Goal: Communication & Community: Answer question/provide support

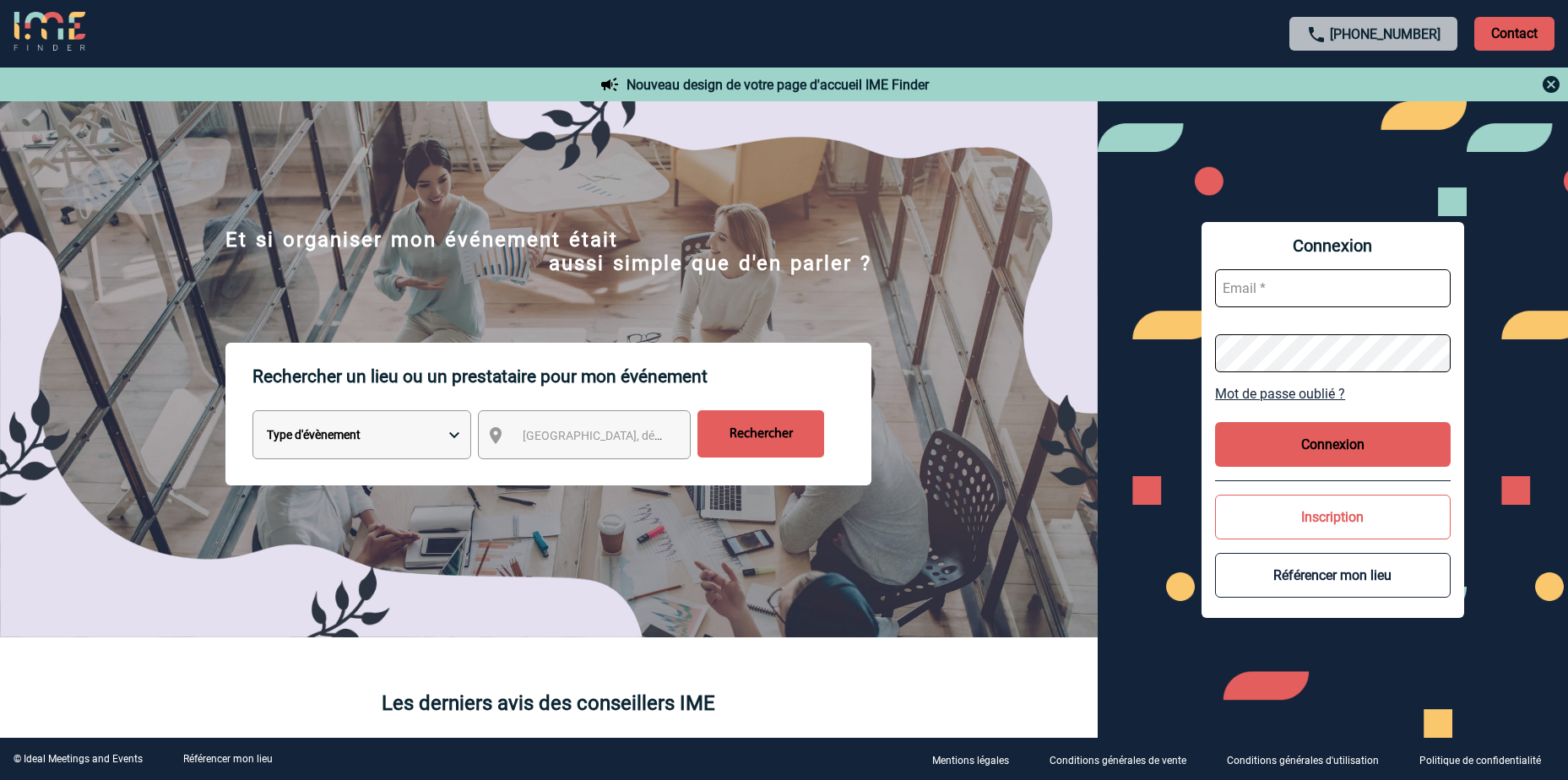
click at [1276, 283] on input "text" at bounding box center [1332, 287] width 235 height 38
type input "[PERSON_NAME][EMAIL_ADDRESS][DOMAIN_NAME]"
click at [1296, 285] on input "text" at bounding box center [1332, 287] width 235 height 38
type input "cecile.cannard@sanofi.com"
click at [1290, 294] on input "text" at bounding box center [1332, 287] width 235 height 38
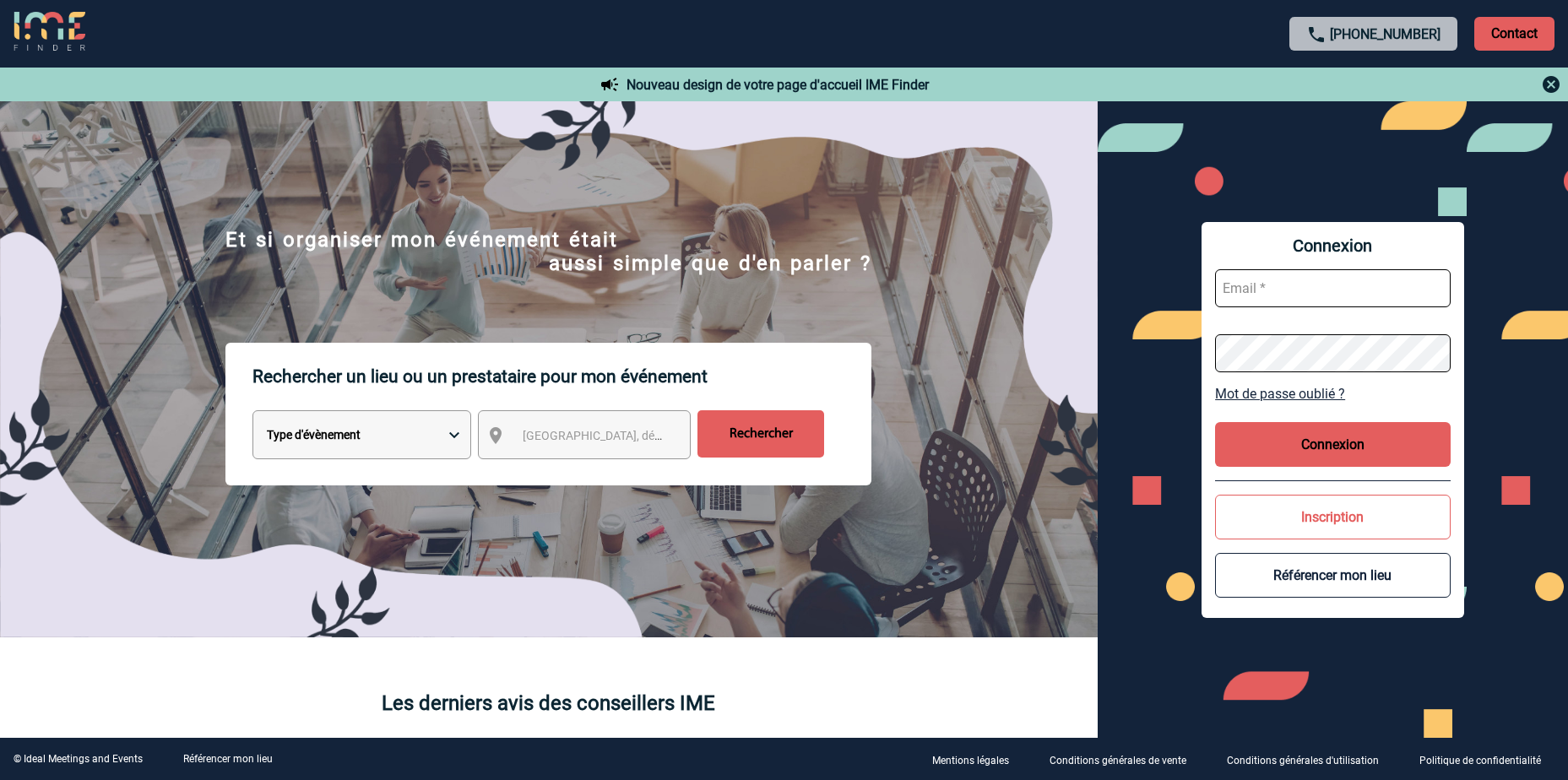
type input "[PERSON_NAME][EMAIL_ADDRESS][DOMAIN_NAME]"
click at [1257, 332] on form "[PERSON_NAME][EMAIL_ADDRESS][DOMAIN_NAME]" at bounding box center [1332, 320] width 235 height 130
click at [1308, 285] on input "text" at bounding box center [1332, 287] width 235 height 38
type input "[PERSON_NAME][EMAIL_ADDRESS][DOMAIN_NAME]"
click at [1279, 270] on input "text" at bounding box center [1332, 287] width 235 height 38
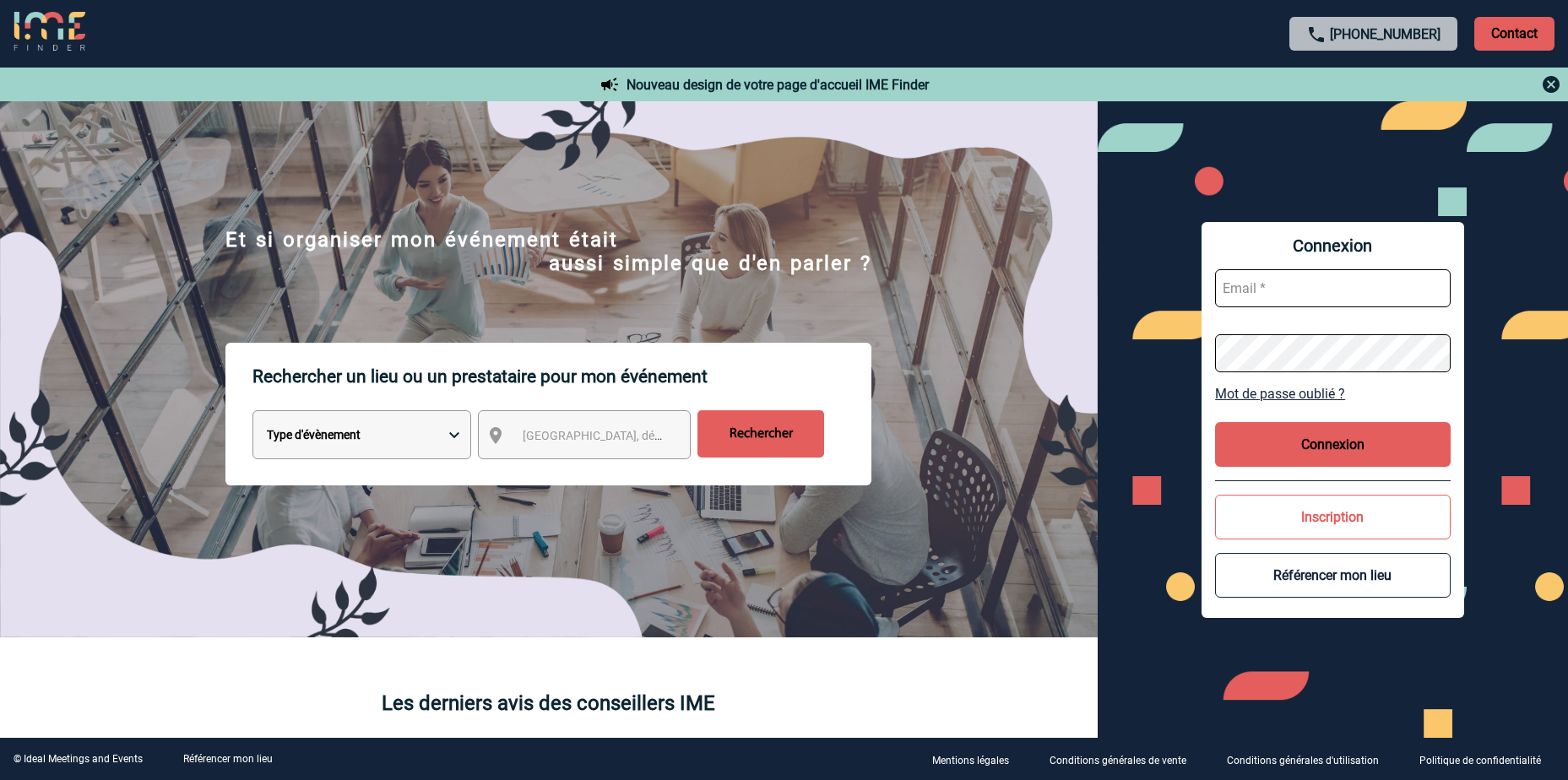
type input "cecile.cannard@sanofi.com"
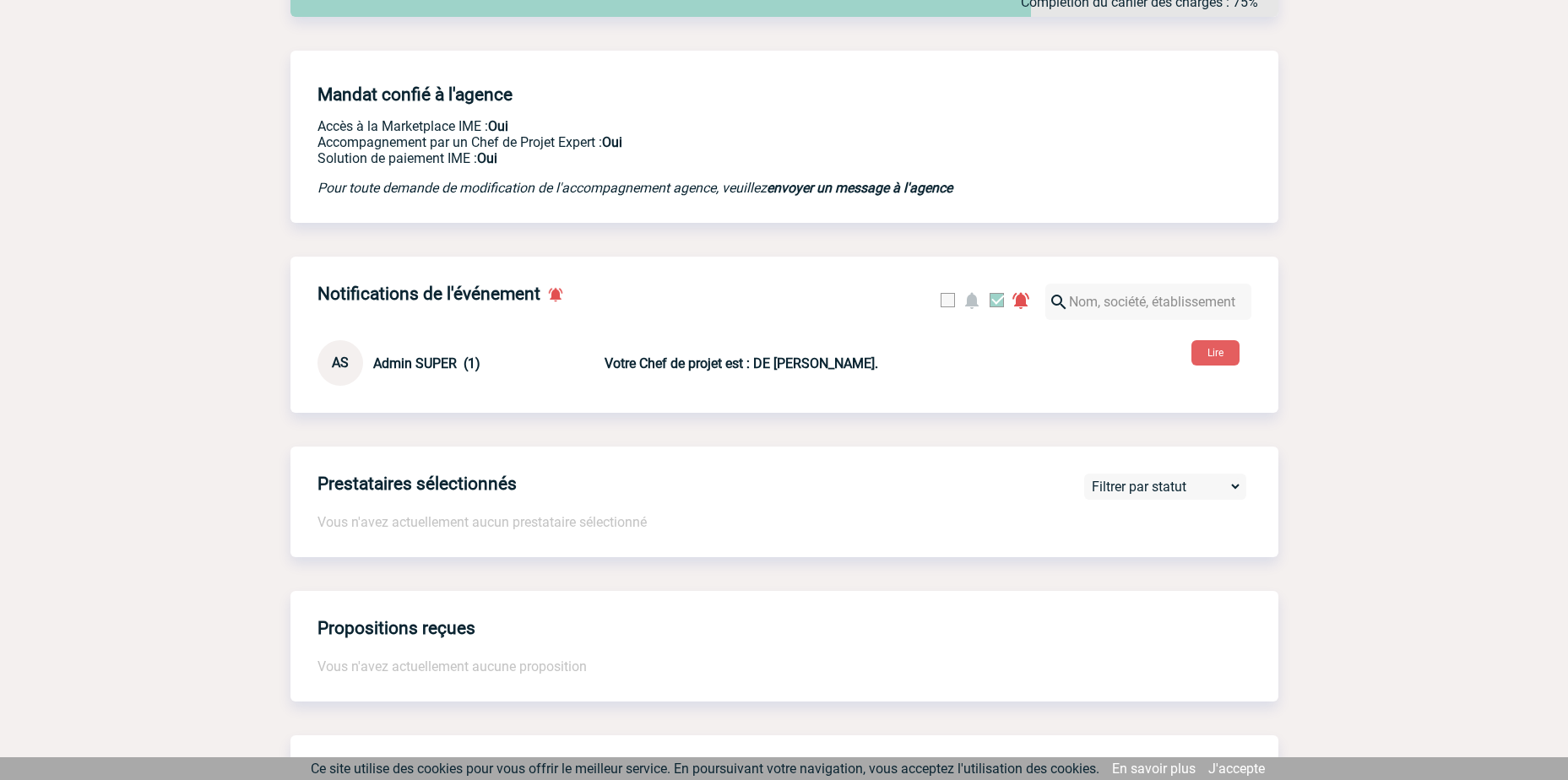
scroll to position [422, 0]
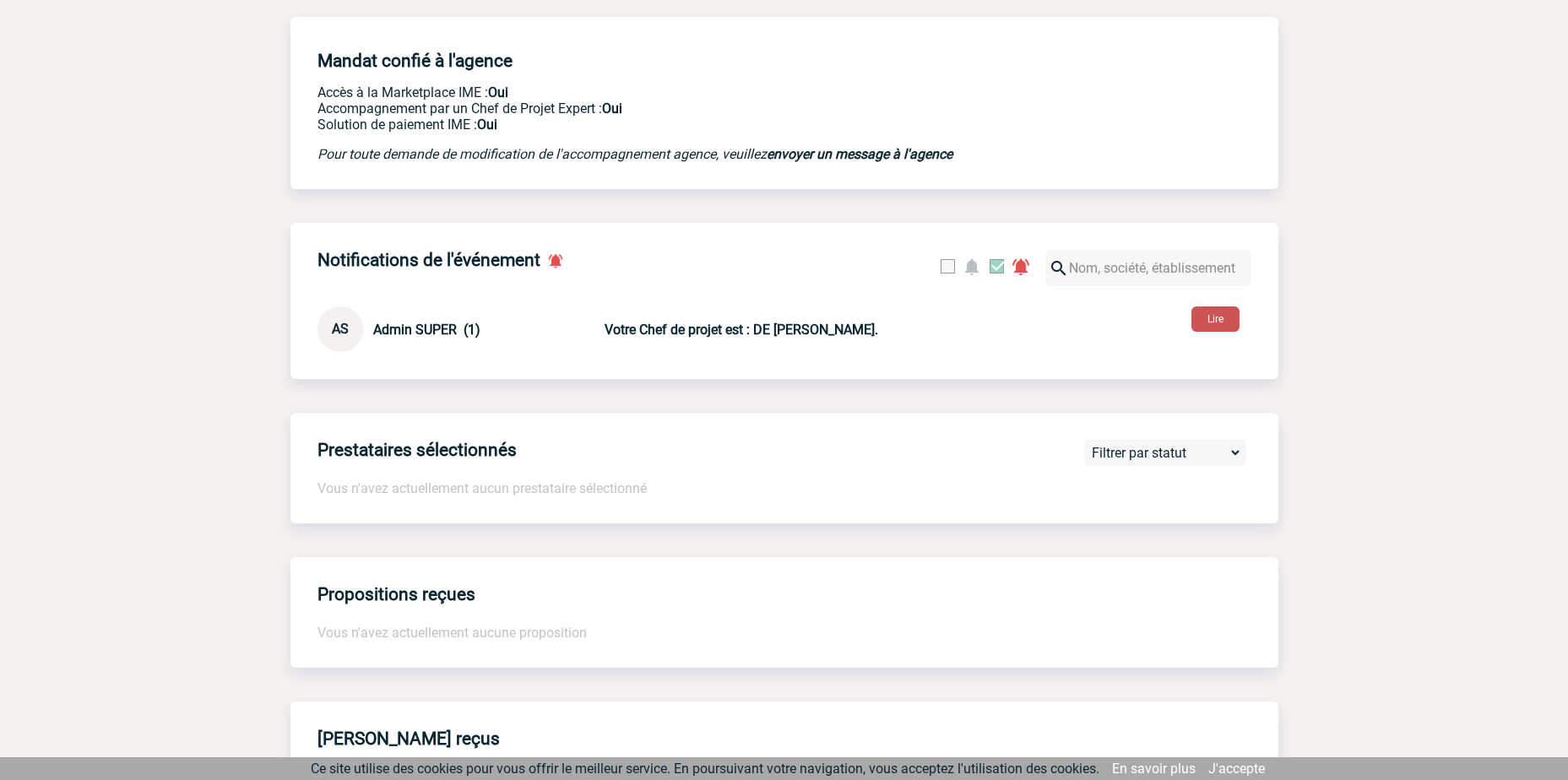
click at [1226, 326] on button "Lire" at bounding box center [1216, 319] width 48 height 25
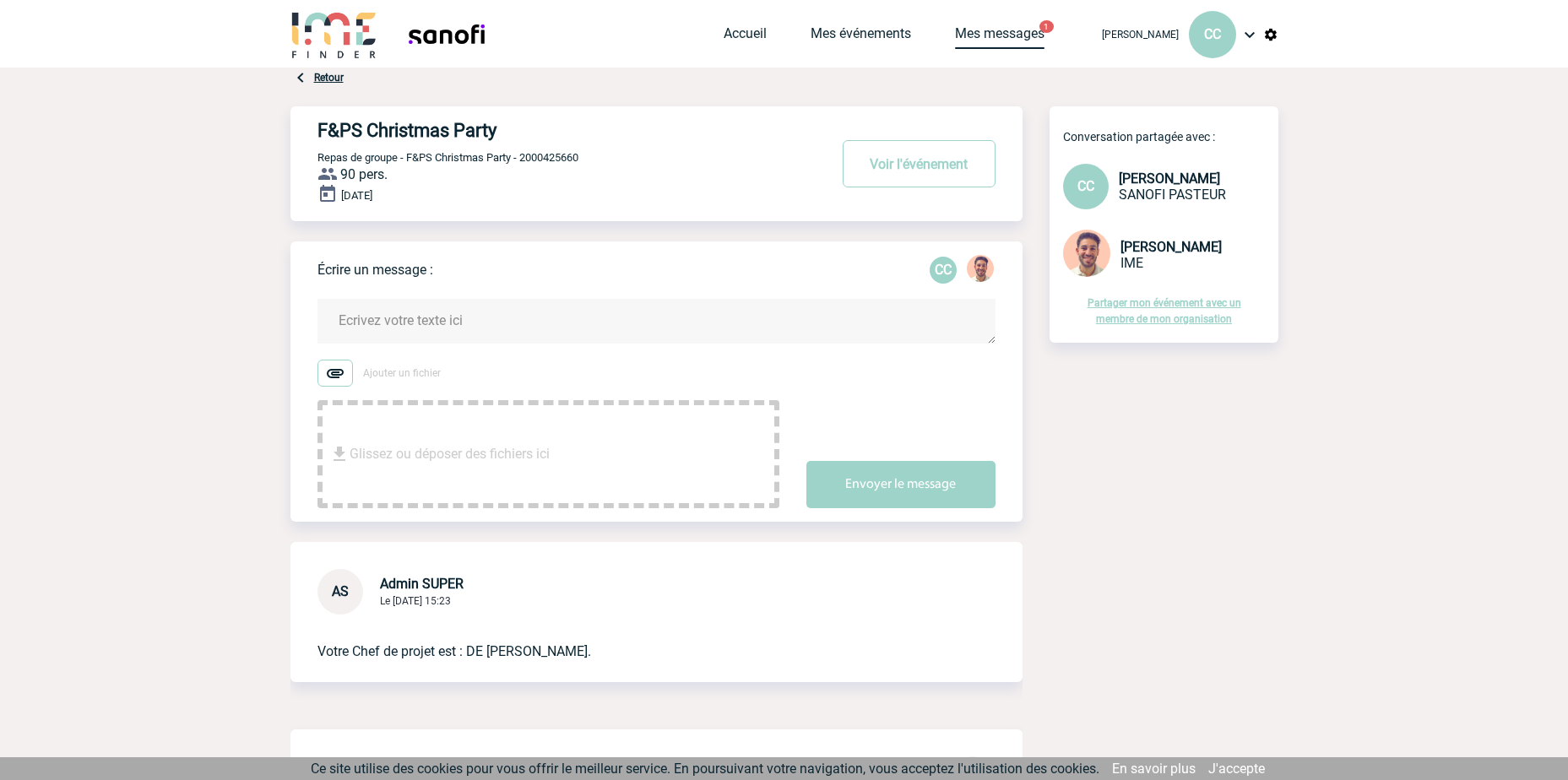
click at [999, 29] on link "Mes messages" at bounding box center [999, 37] width 89 height 23
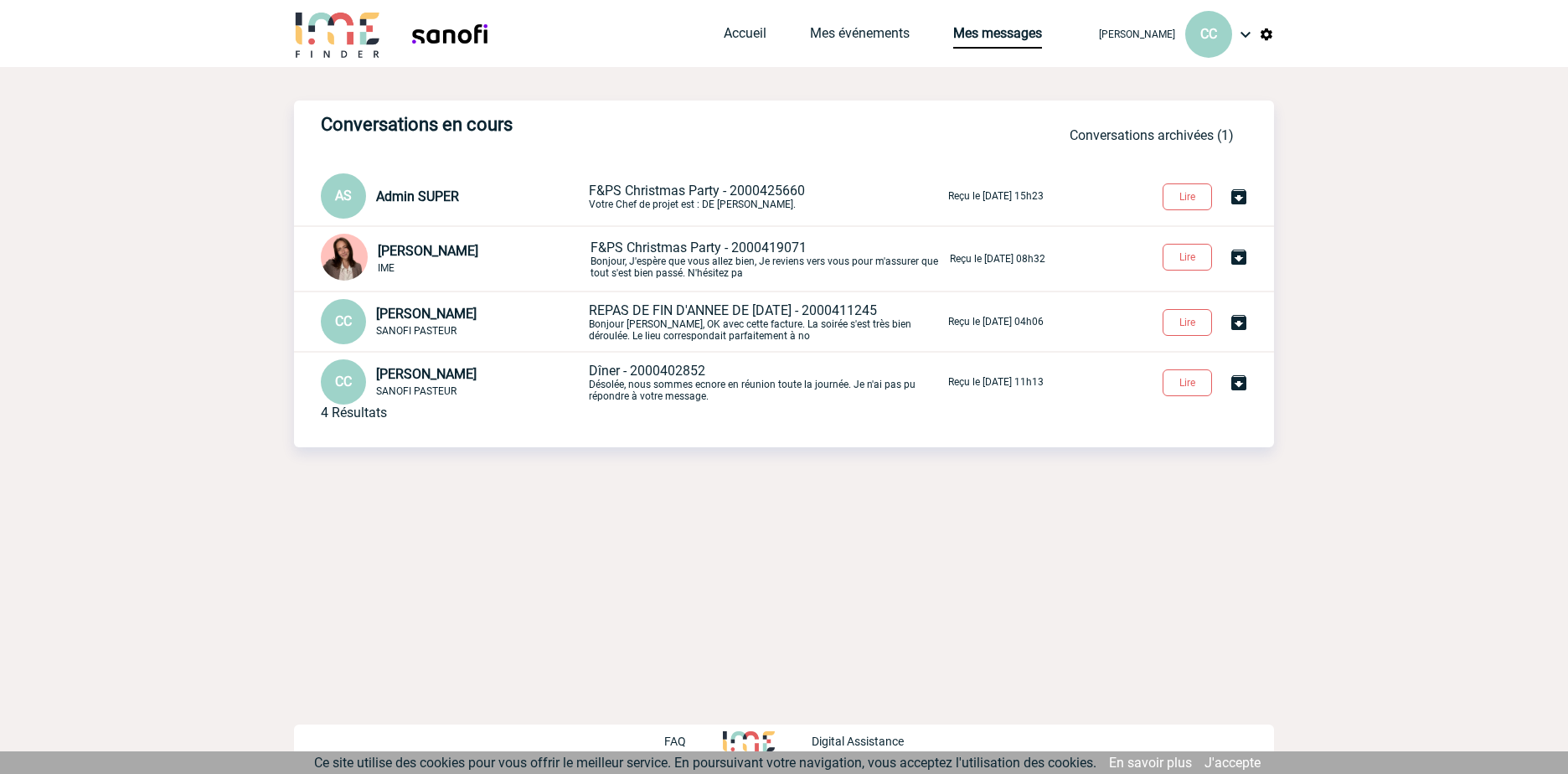
click at [734, 190] on span "F&PS Christmas Party - 2000425660" at bounding box center [696, 190] width 216 height 16
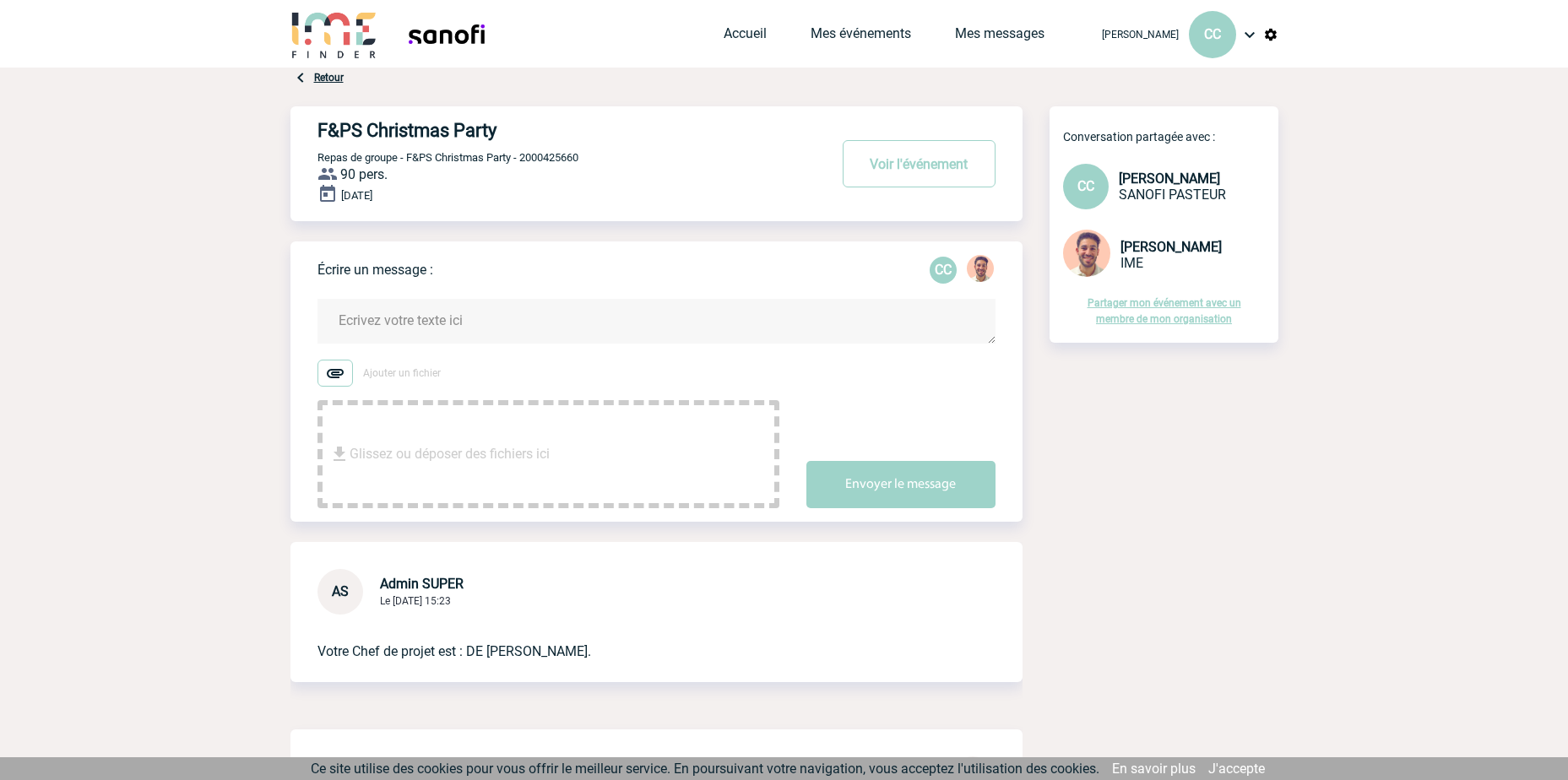
click at [430, 313] on textarea at bounding box center [656, 321] width 678 height 45
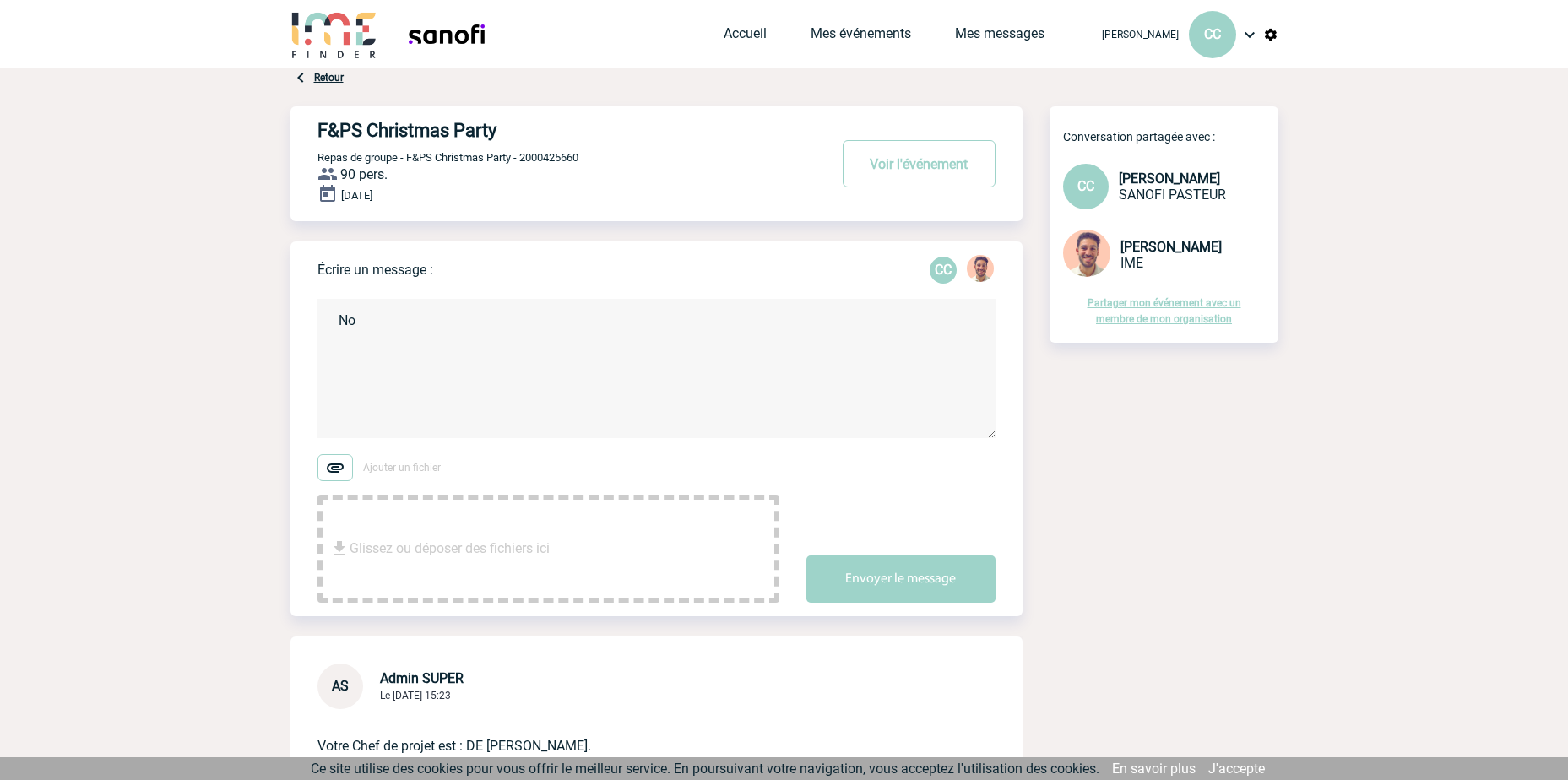
type textarea "N"
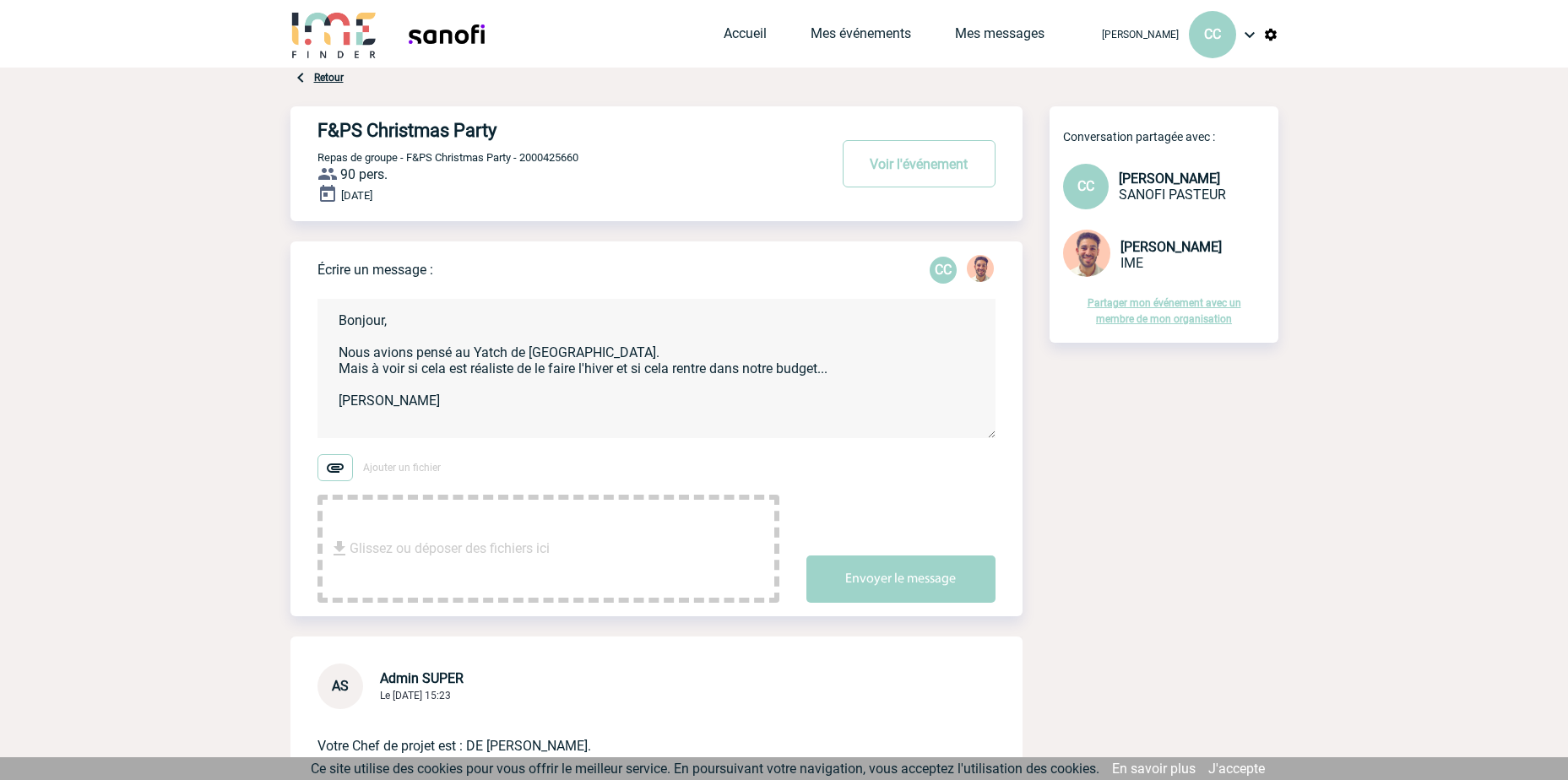
scroll to position [3, 0]
drag, startPoint x: 440, startPoint y: 326, endPoint x: 364, endPoint y: 319, distance: 76.3
click at [439, 326] on textarea "Bonjour, Nous avions pensé au Yatch de Lyon. Mais à voir si cela est réaliste d…" at bounding box center [656, 369] width 678 height 139
click at [929, 417] on textarea "Bonjour Yanis, Nous avions pensé au Yatch de Lyon. Mais à voir si cela est réal…" at bounding box center [656, 369] width 678 height 139
type textarea "Bonjour Yanis, Nous avions pensé au Yatch de Lyon. Mais à voir si cela est réal…"
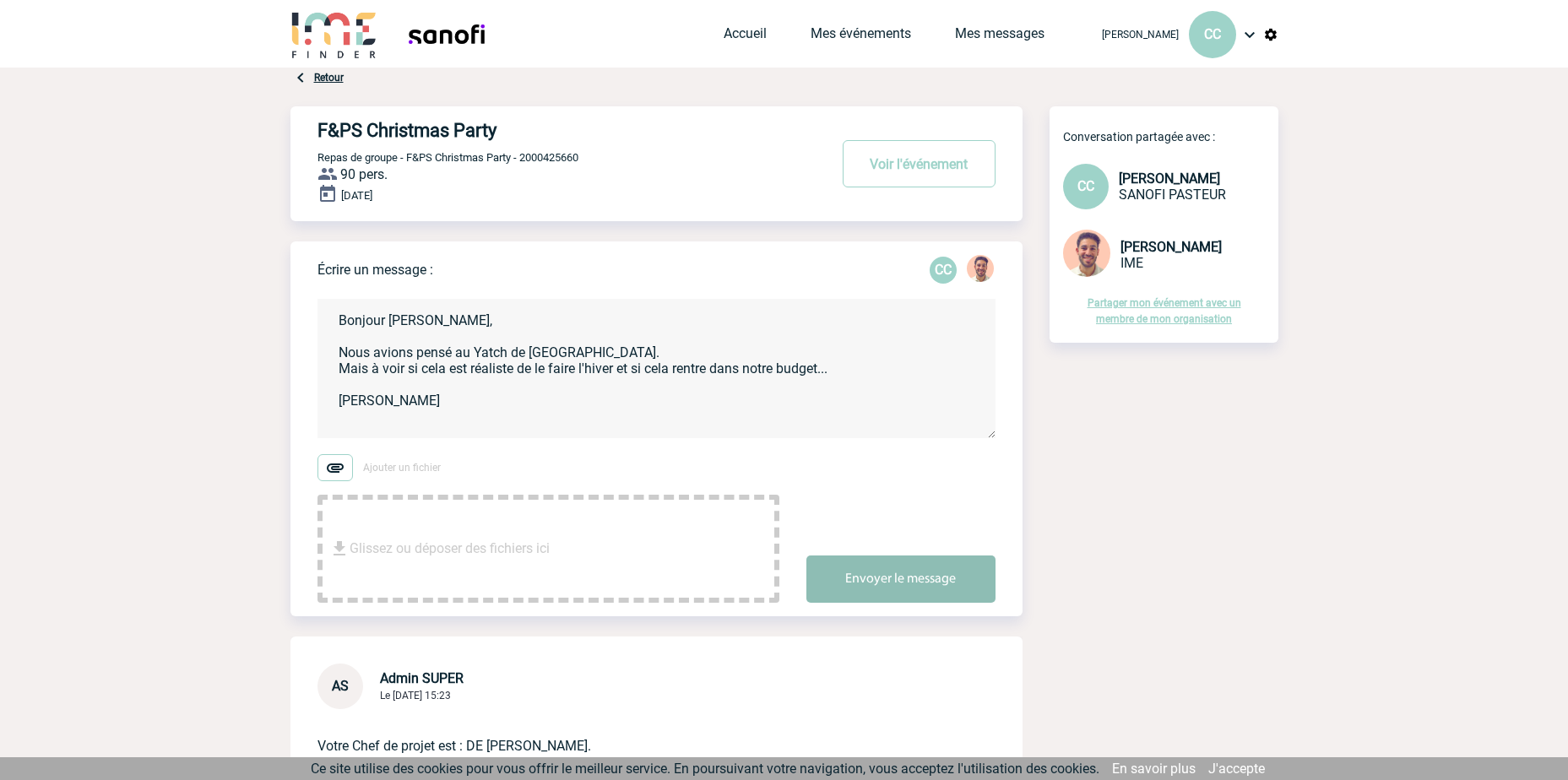
click at [901, 591] on button "Envoyer le message" at bounding box center [900, 579] width 189 height 47
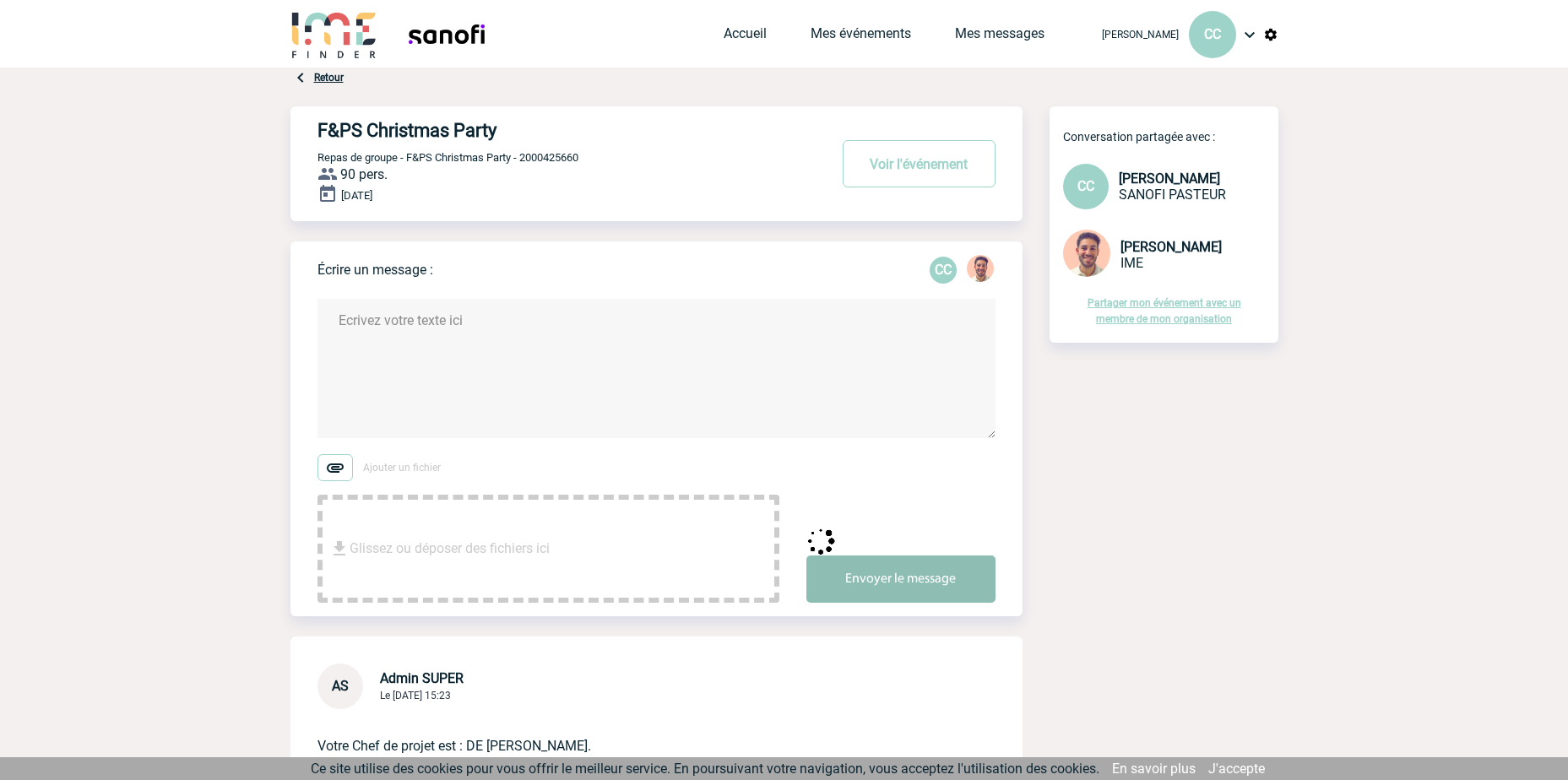
scroll to position [0, 0]
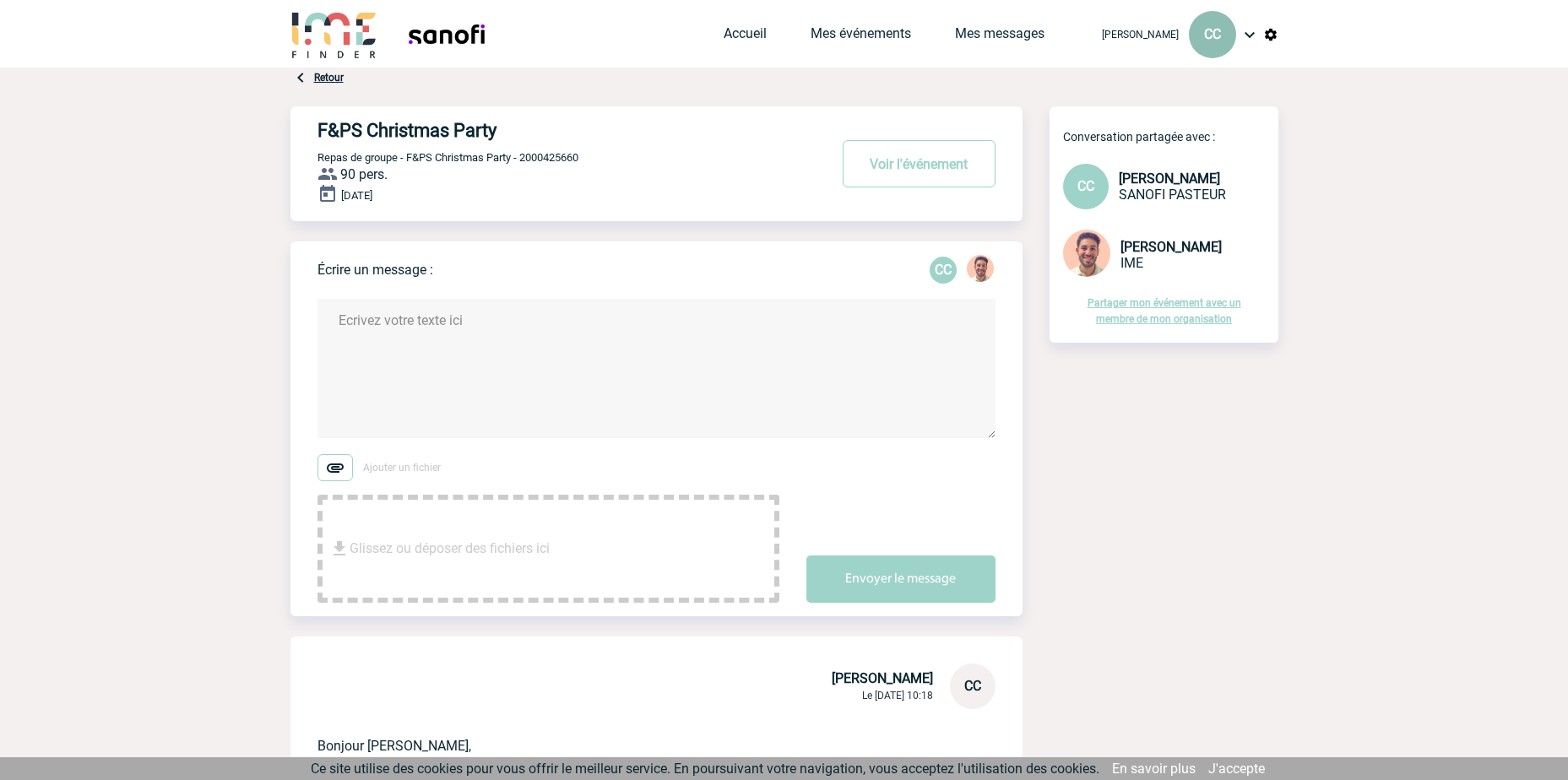
click at [1193, 26] on div "CC" at bounding box center [1212, 34] width 47 height 47
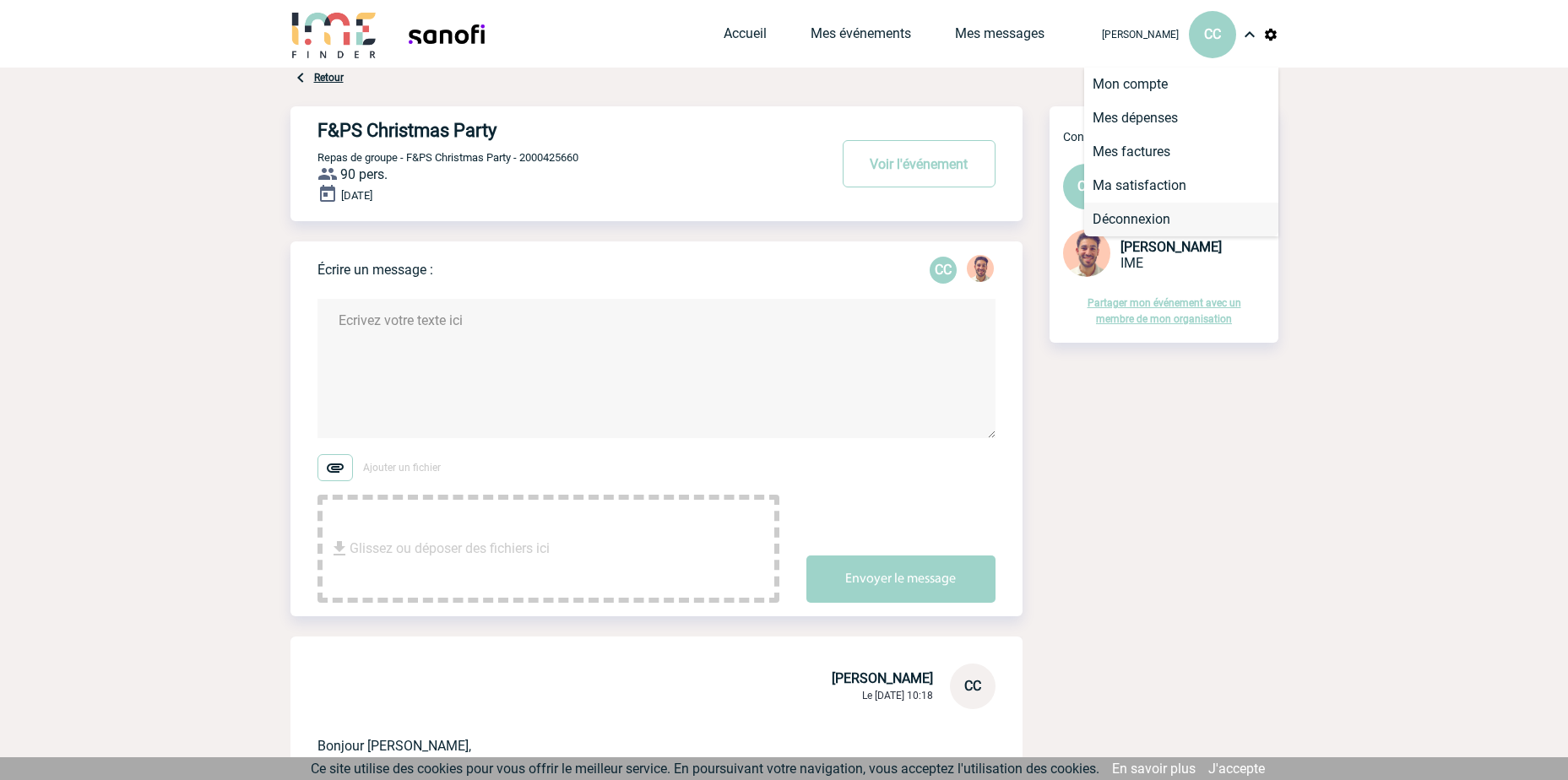
click at [1149, 225] on li "Déconnexion" at bounding box center [1181, 219] width 195 height 34
